Goal: Find specific page/section: Find specific page/section

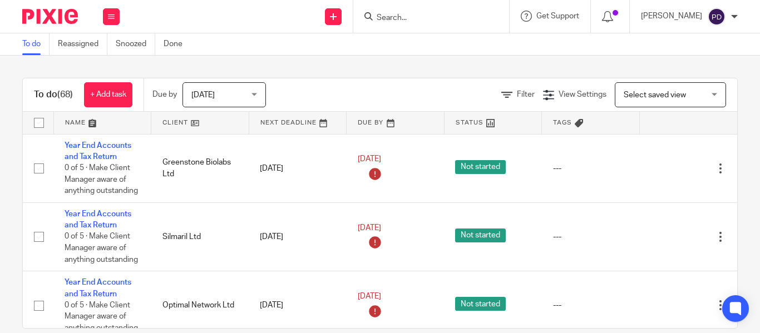
click at [384, 15] on input "Search" at bounding box center [425, 18] width 100 height 10
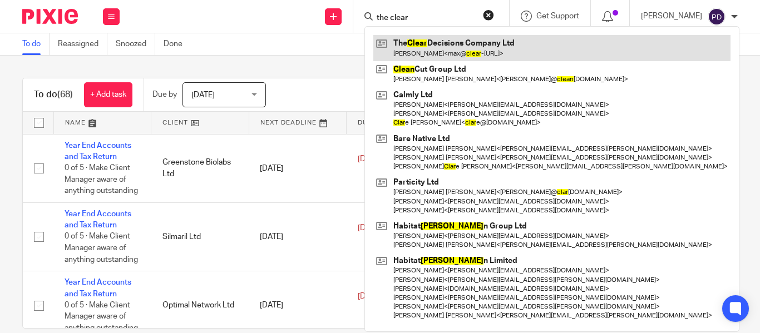
type input "the clear"
click at [400, 42] on link at bounding box center [551, 48] width 357 height 26
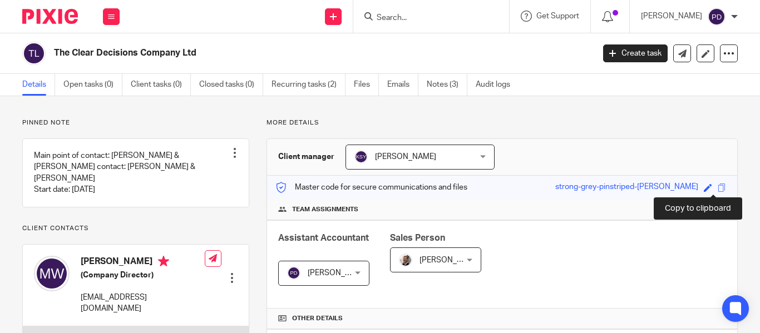
click at [717, 185] on span at bounding box center [721, 188] width 8 height 8
